Goal: Task Accomplishment & Management: Use online tool/utility

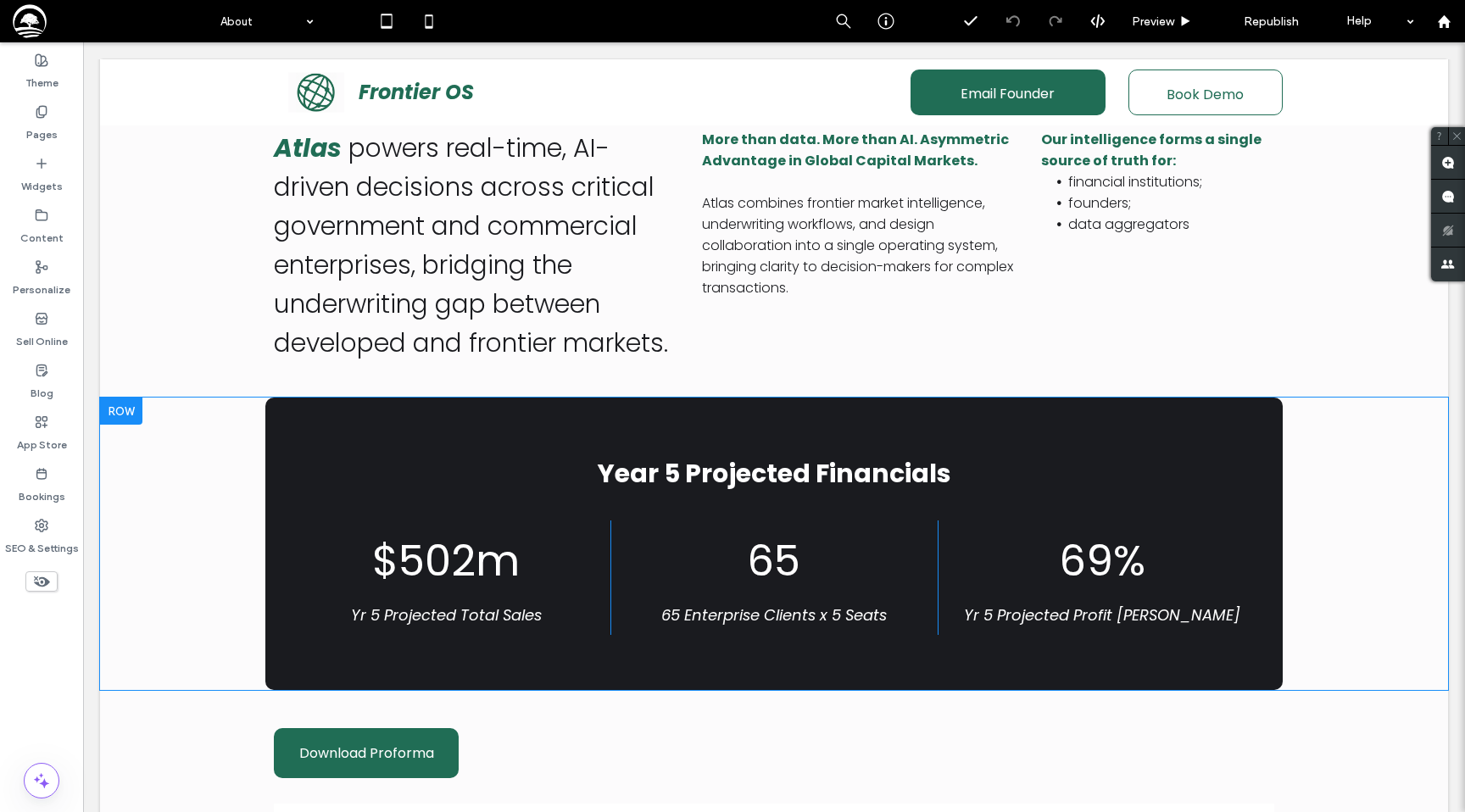
scroll to position [302, 0]
click at [542, 441] on div "Year 5 Projected Financials $502m Yr 5 Projected Total Sales Click To Paste 65 …" at bounding box center [774, 543] width 1018 height 292
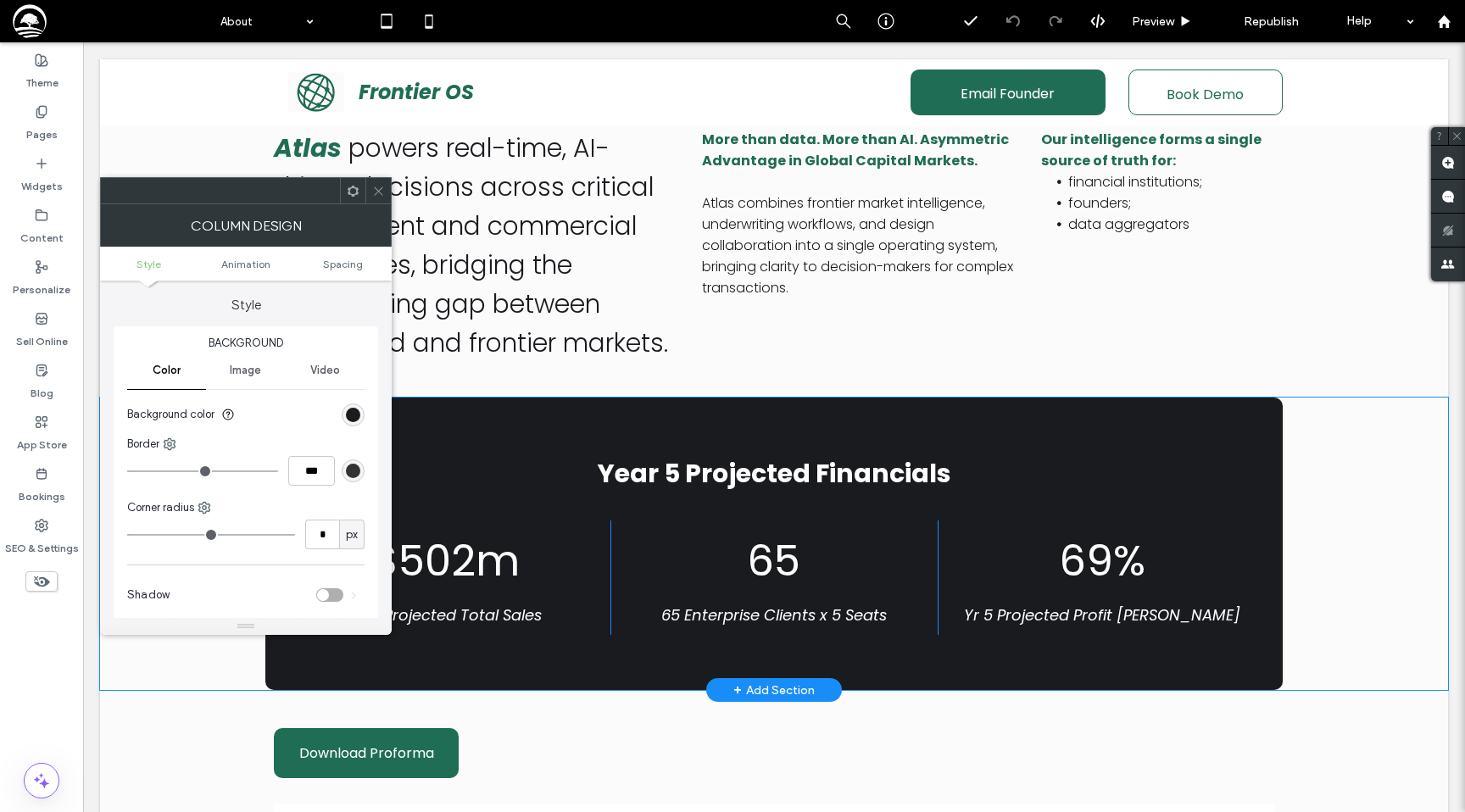
type input "**"
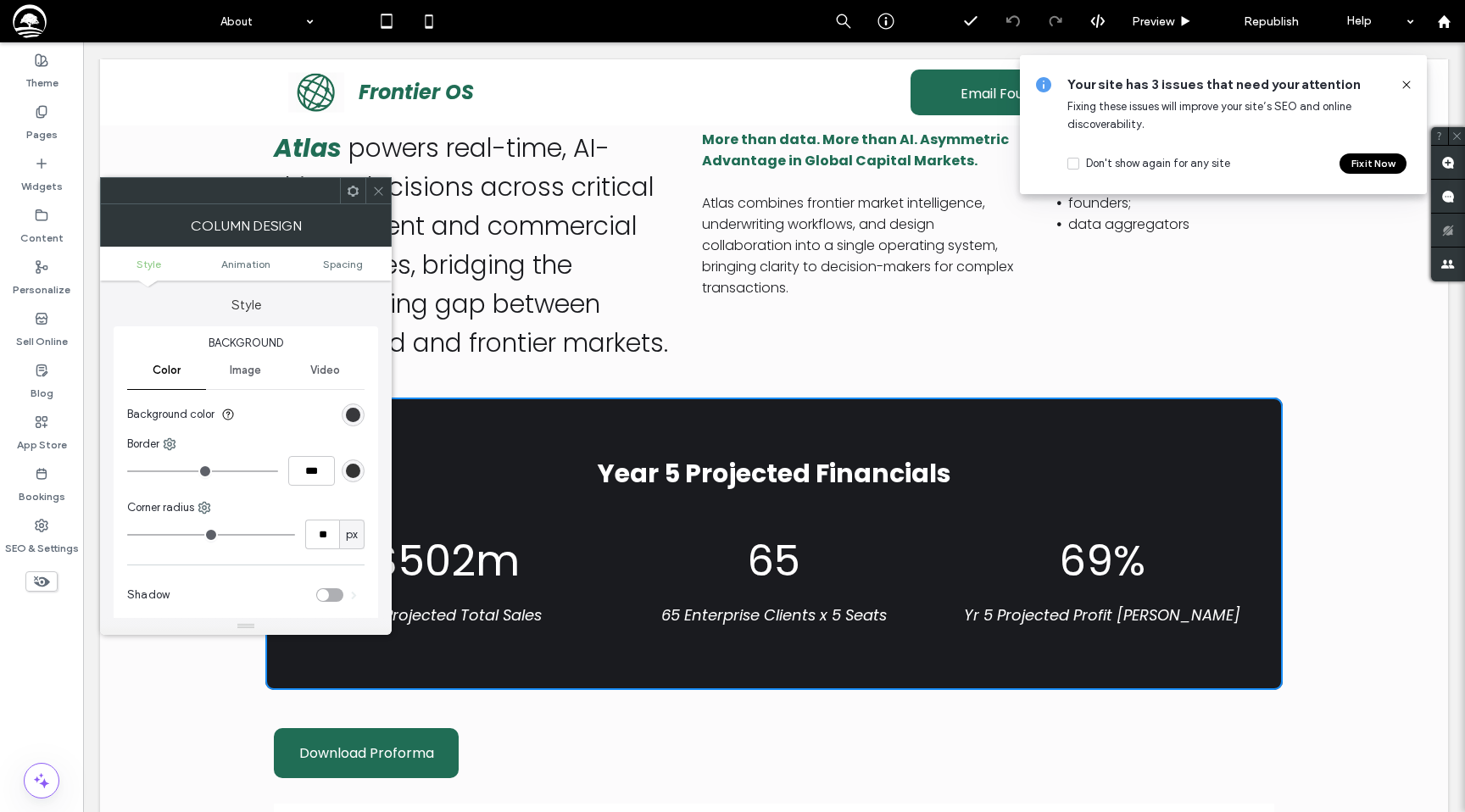
click at [351, 415] on div "rgb(26, 27, 31)" at bounding box center [352, 414] width 14 height 14
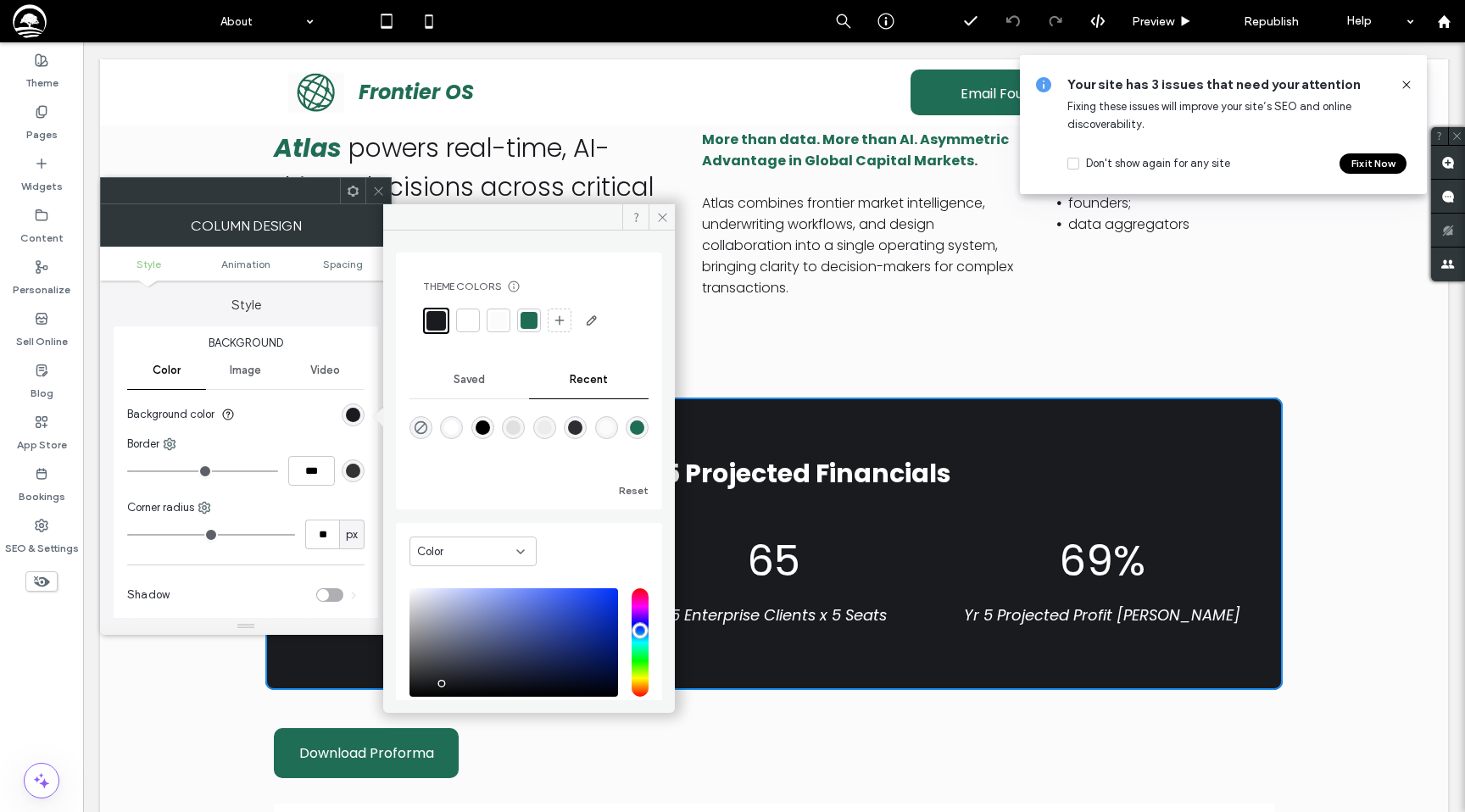
click at [630, 435] on div "rgba(32, 109, 85, 1)" at bounding box center [637, 427] width 14 height 14
type input "*******"
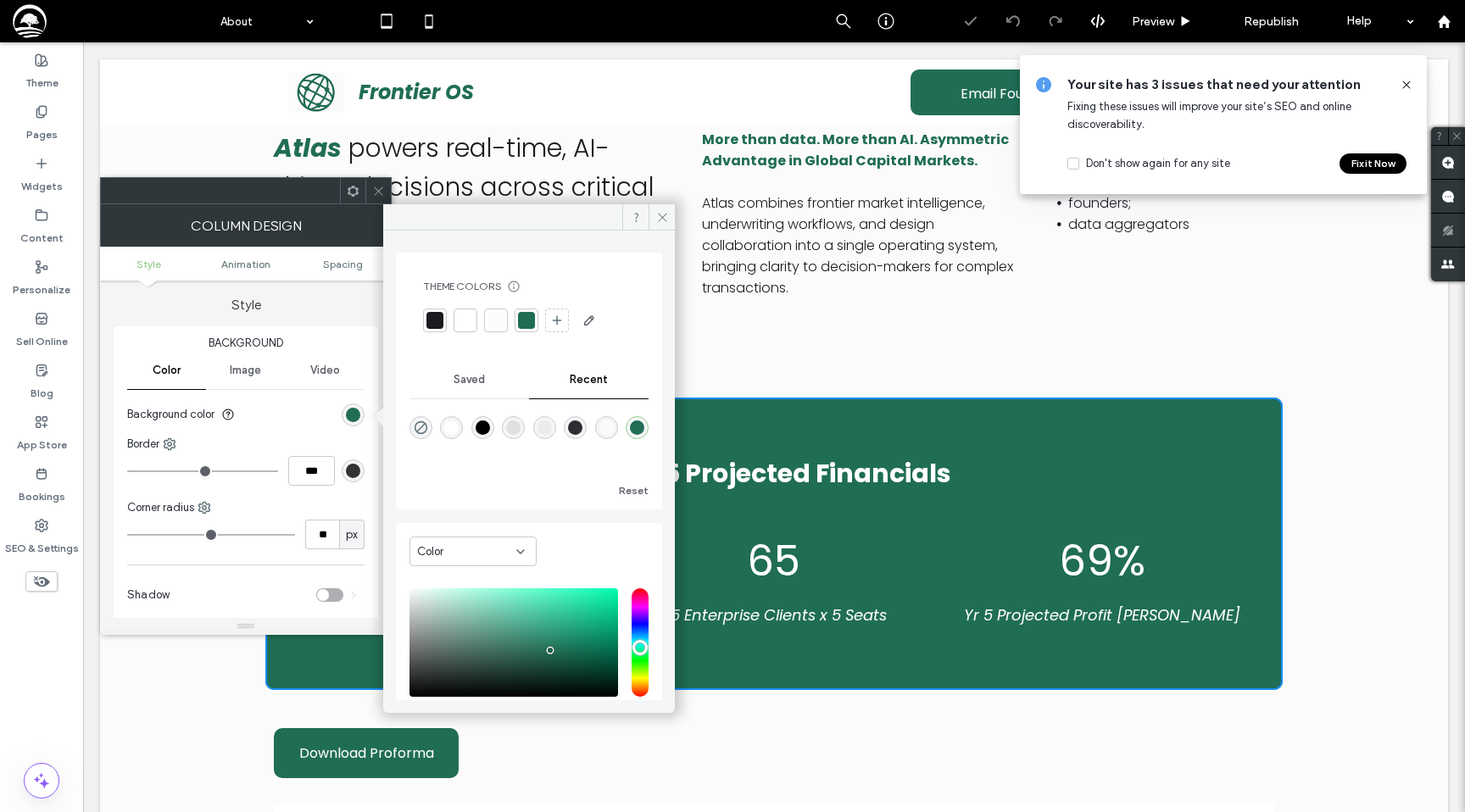
click at [376, 189] on icon at bounding box center [379, 191] width 13 height 13
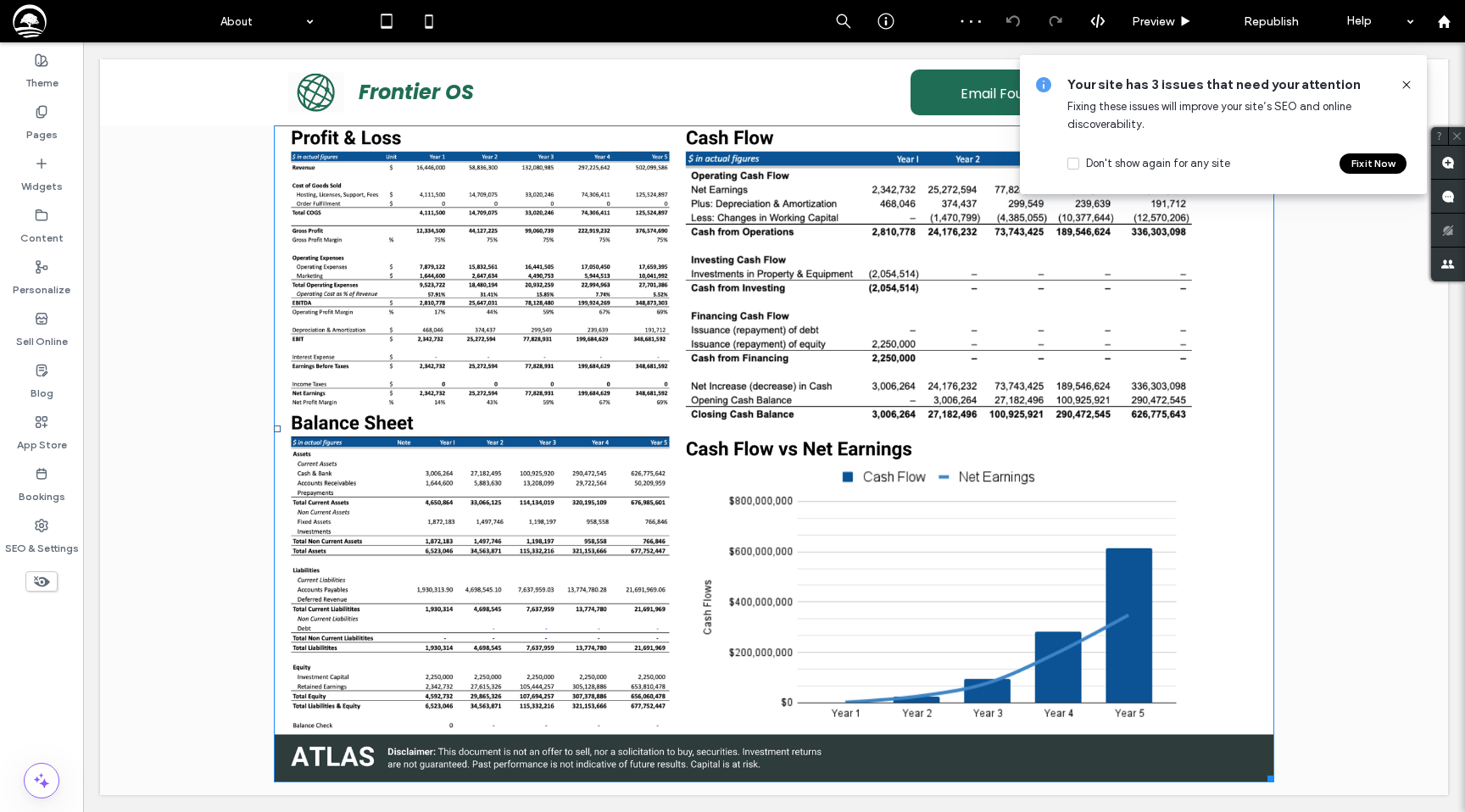
scroll to position [1063, 0]
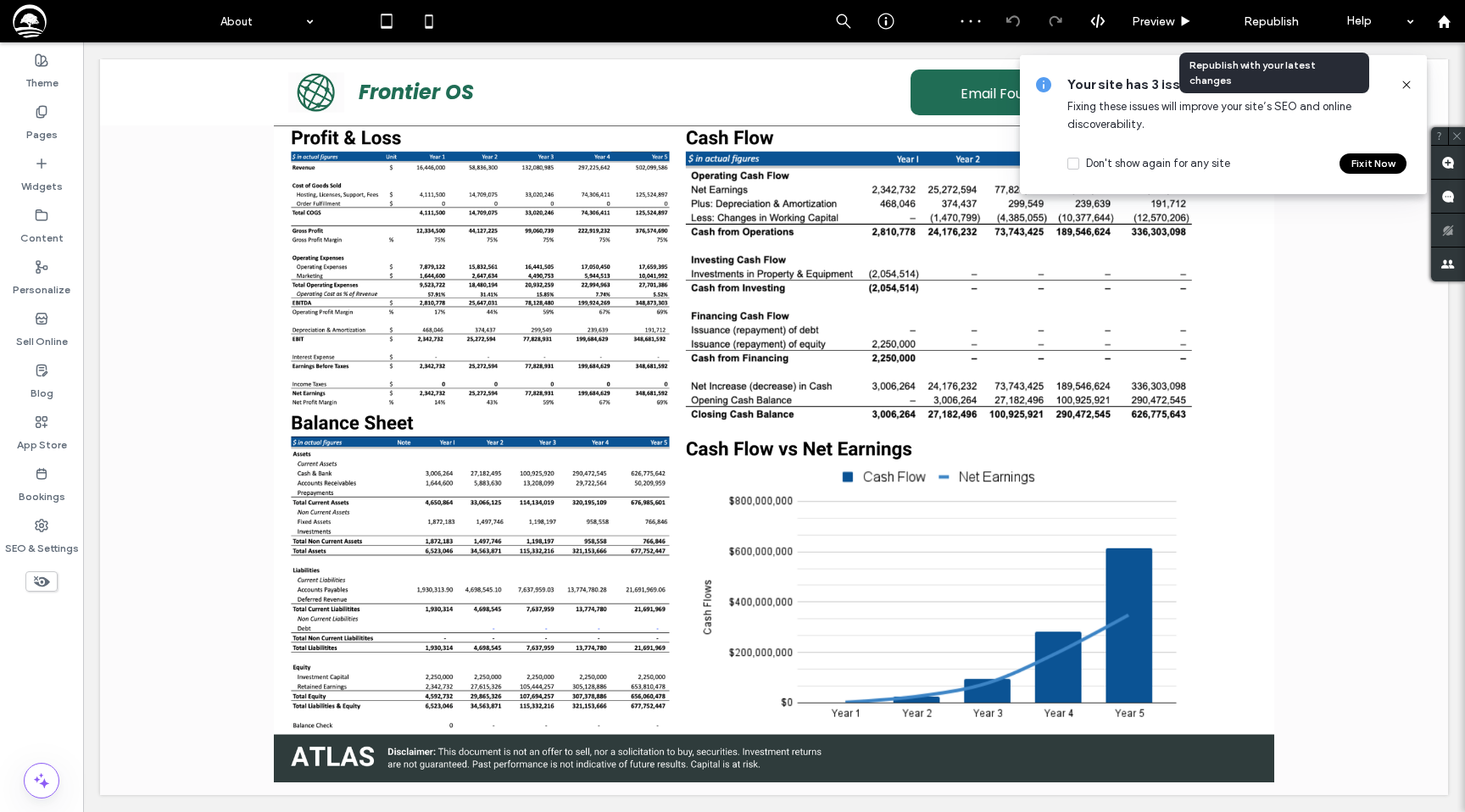
click at [1260, 21] on span "Republish" at bounding box center [1271, 21] width 55 height 14
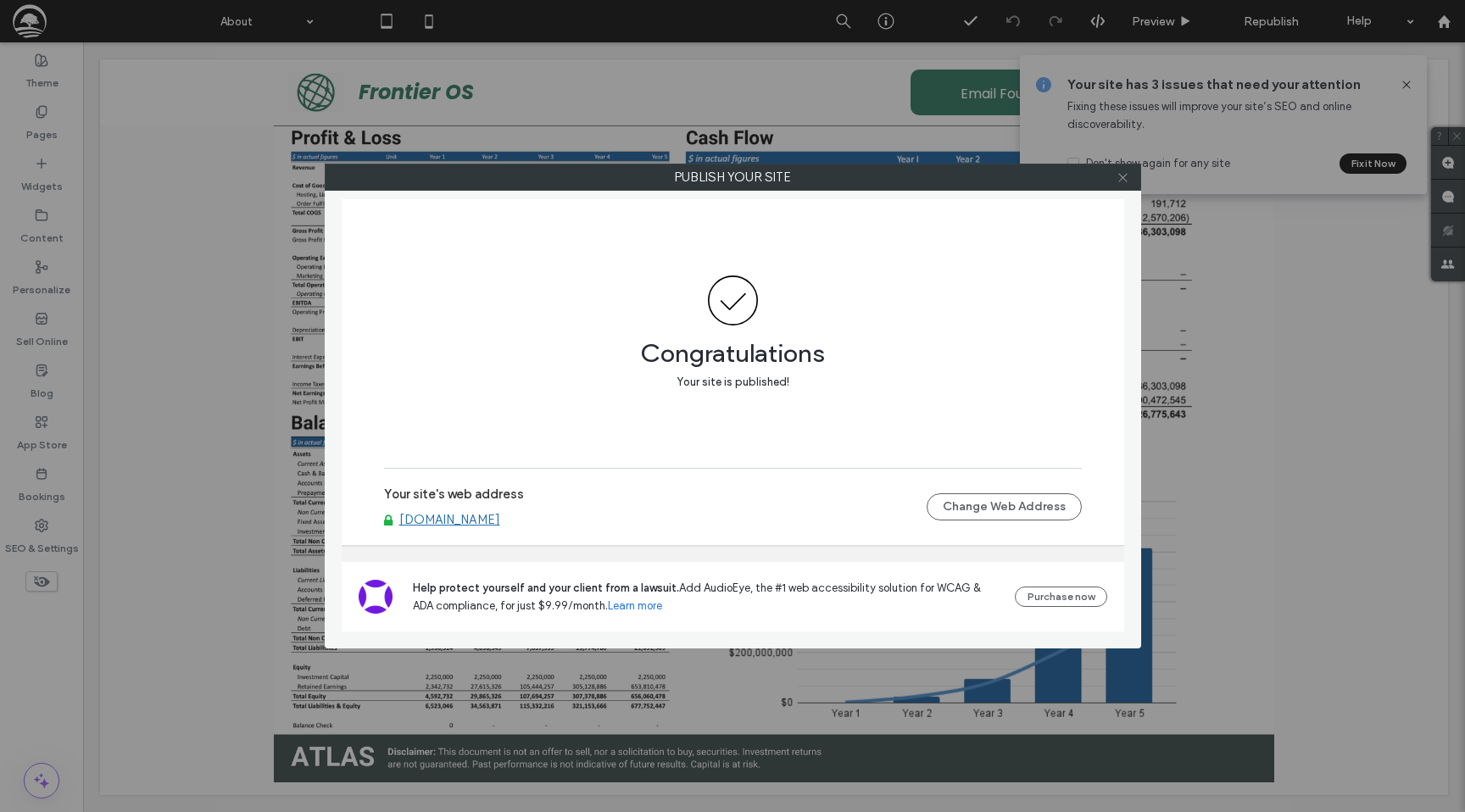
click at [1122, 171] on icon at bounding box center [1123, 177] width 13 height 13
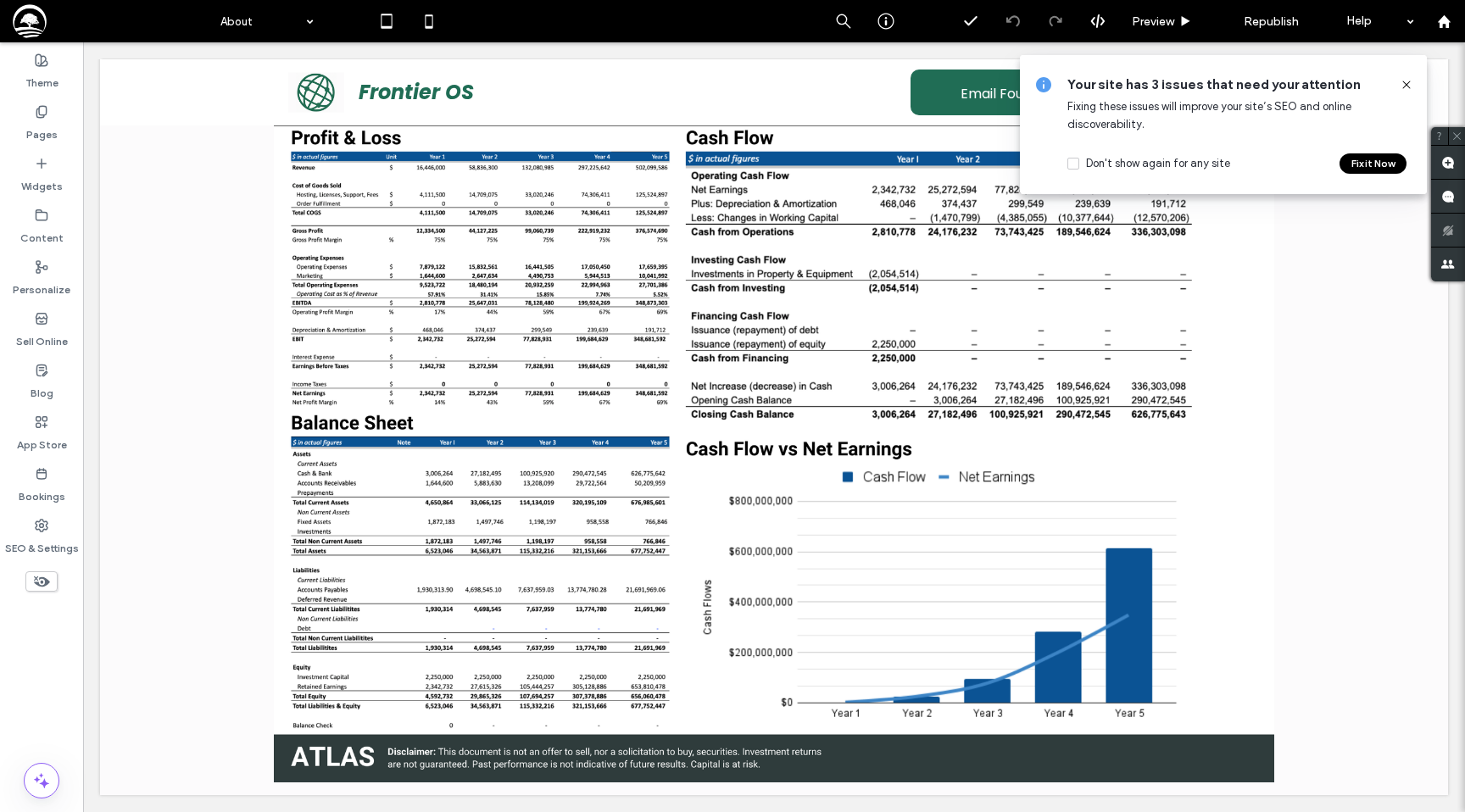
click at [1404, 80] on icon at bounding box center [1406, 85] width 14 height 14
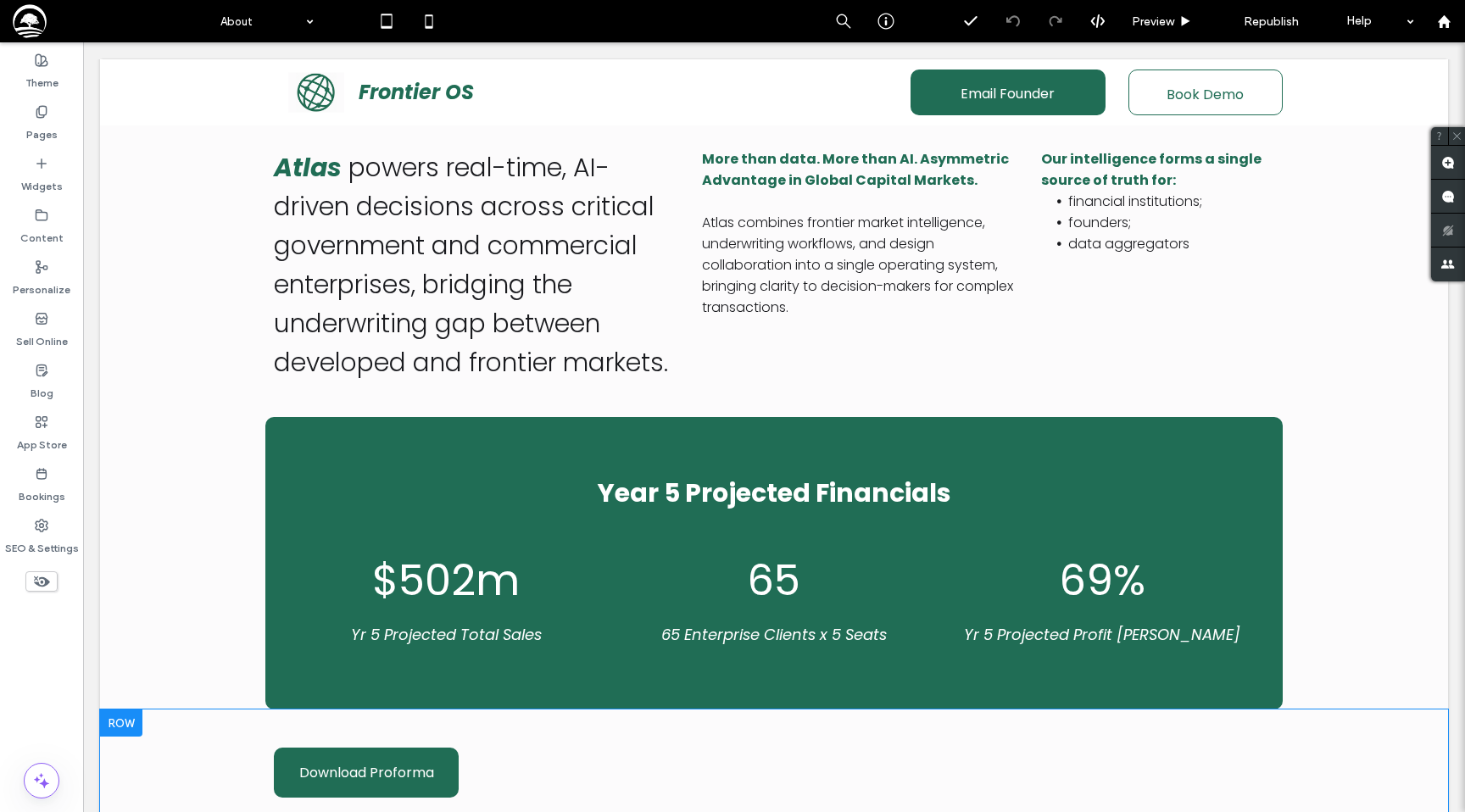
scroll to position [0, 0]
